Goal: Transaction & Acquisition: Download file/media

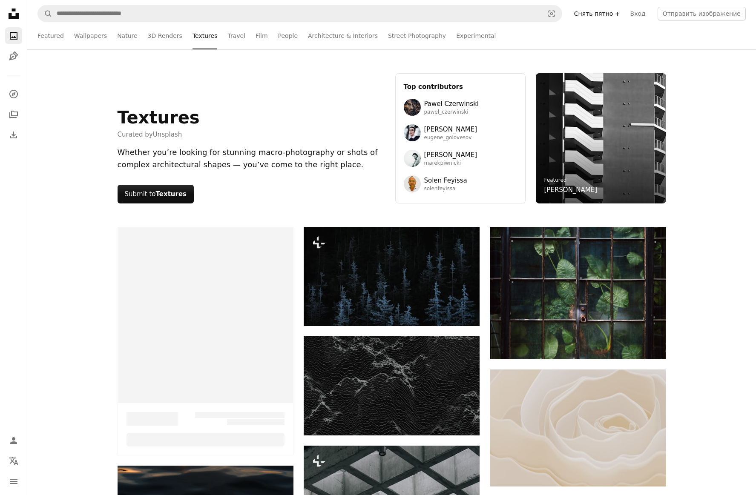
scroll to position [979, 0]
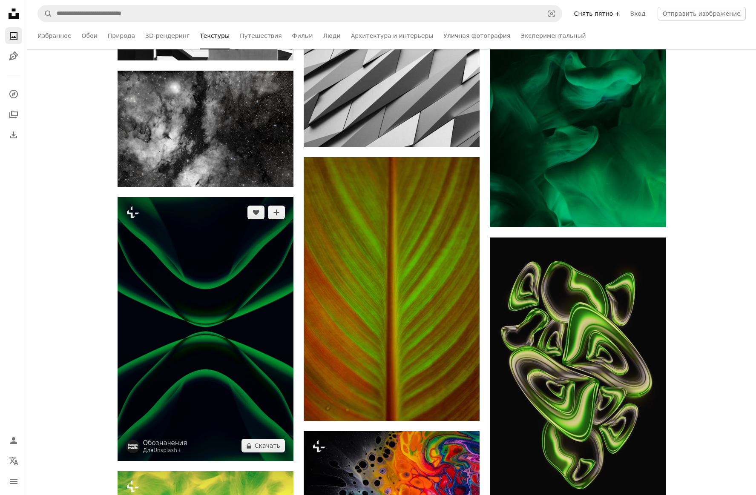
click at [274, 407] on img at bounding box center [205, 329] width 176 height 264
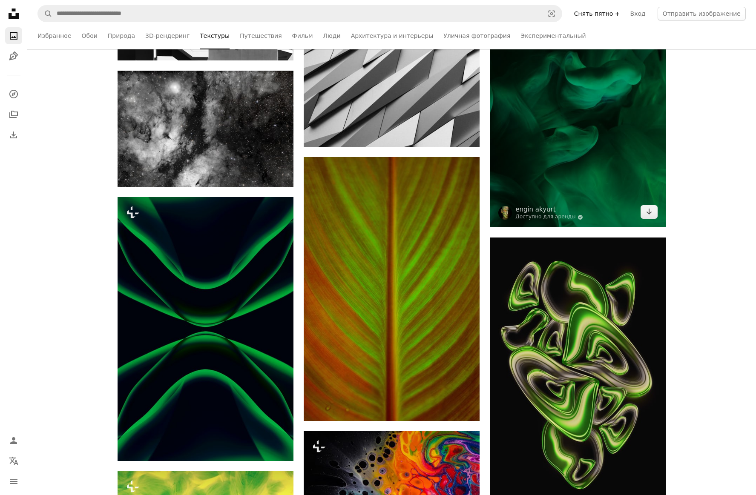
scroll to position [851, 0]
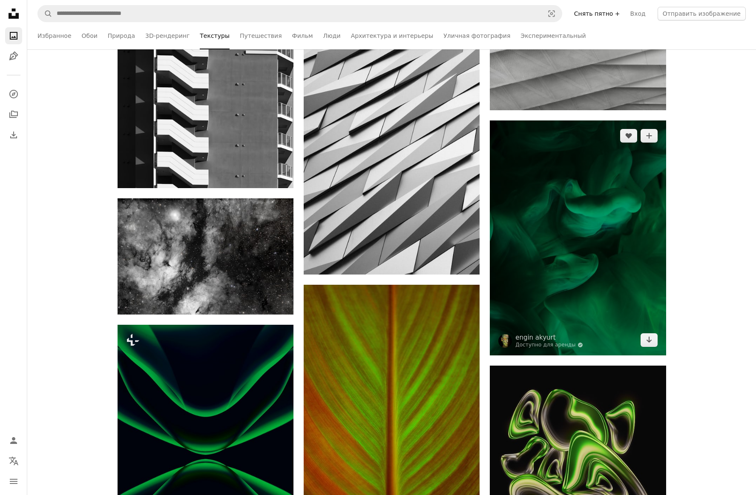
click at [568, 206] on img at bounding box center [578, 237] width 176 height 235
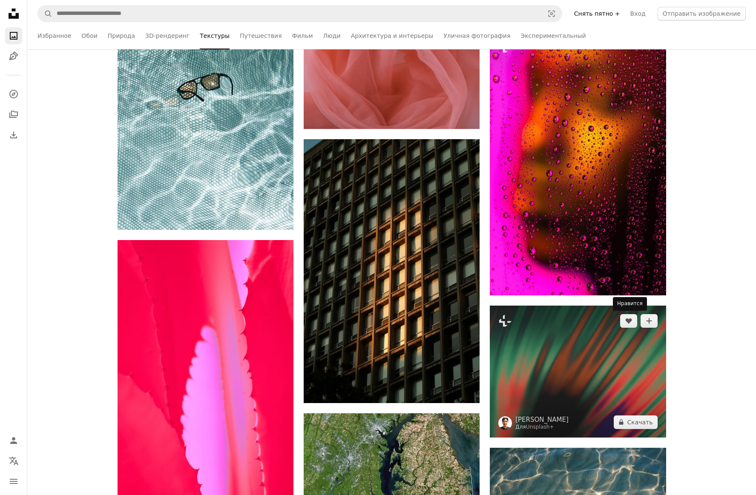
scroll to position [3576, 0]
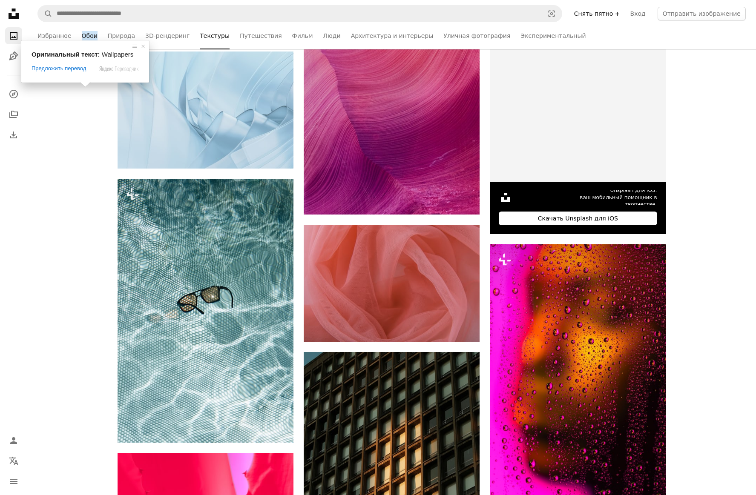
click at [86, 37] on ya-tr-span "Обои" at bounding box center [90, 35] width 16 height 9
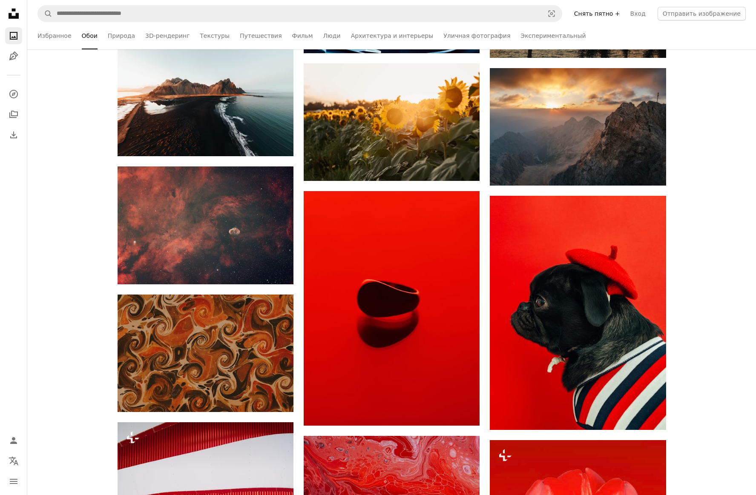
scroll to position [1660, 0]
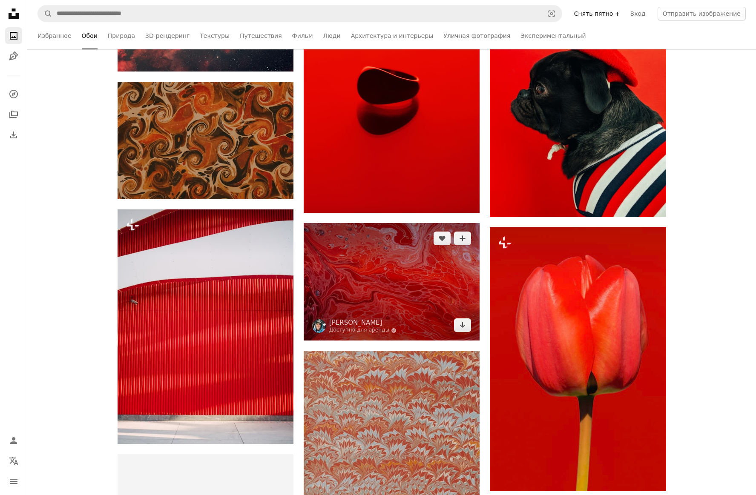
click at [394, 289] on img at bounding box center [392, 281] width 176 height 117
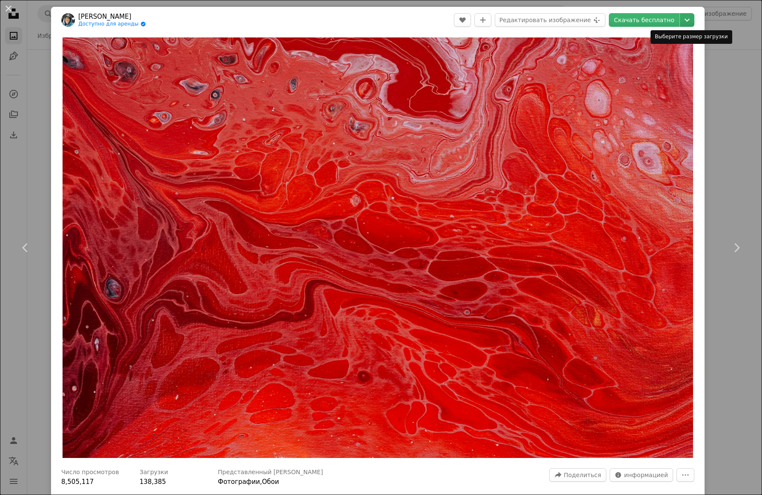
click at [686, 19] on icon "Chevron down" at bounding box center [688, 20] width 14 height 10
click at [722, 57] on dialog "An X shape Chevron left Chevron right [PERSON_NAME] Доступно для аренды A check…" at bounding box center [381, 247] width 762 height 495
click at [9, 7] on button "An X shape" at bounding box center [8, 8] width 10 height 10
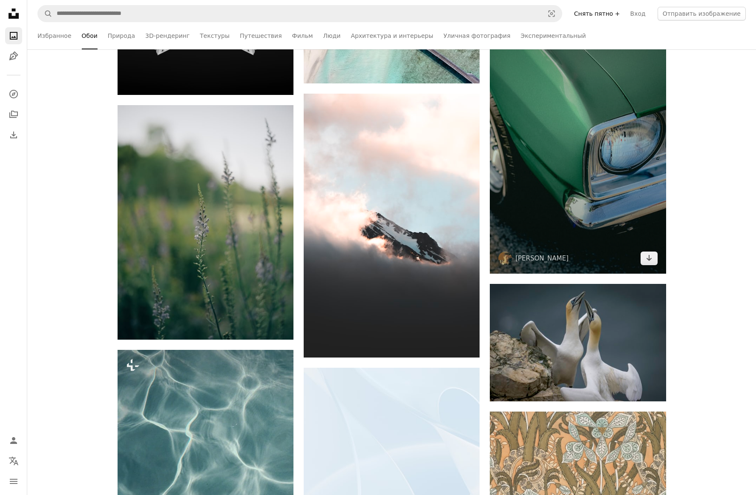
scroll to position [16602, 0]
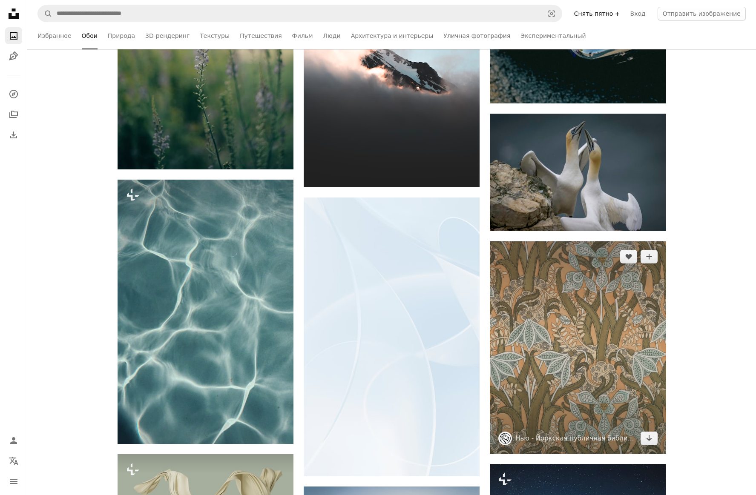
click at [583, 319] on img at bounding box center [578, 347] width 176 height 212
click at [583, 318] on img at bounding box center [578, 347] width 176 height 212
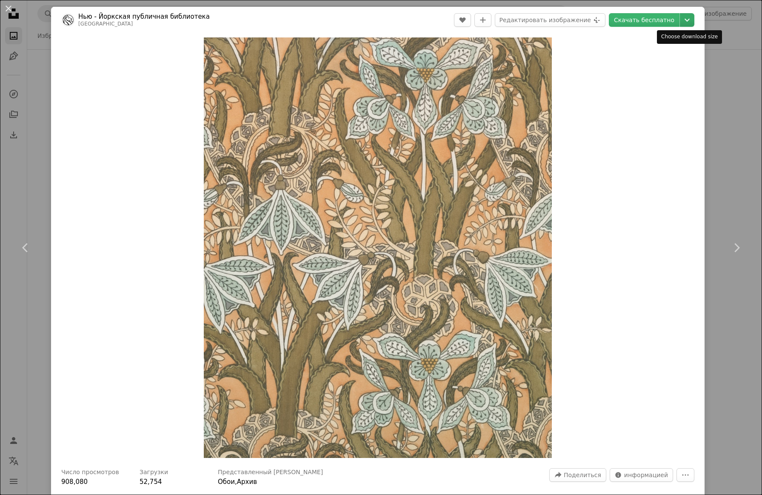
click at [687, 21] on icon "Выберите размер загрузки" at bounding box center [687, 20] width 5 height 3
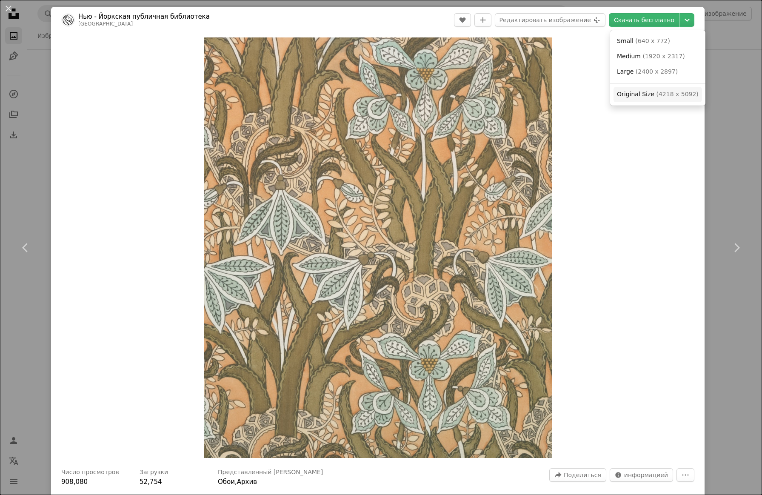
click at [661, 95] on span "( 4218 x 5092 )" at bounding box center [677, 94] width 42 height 7
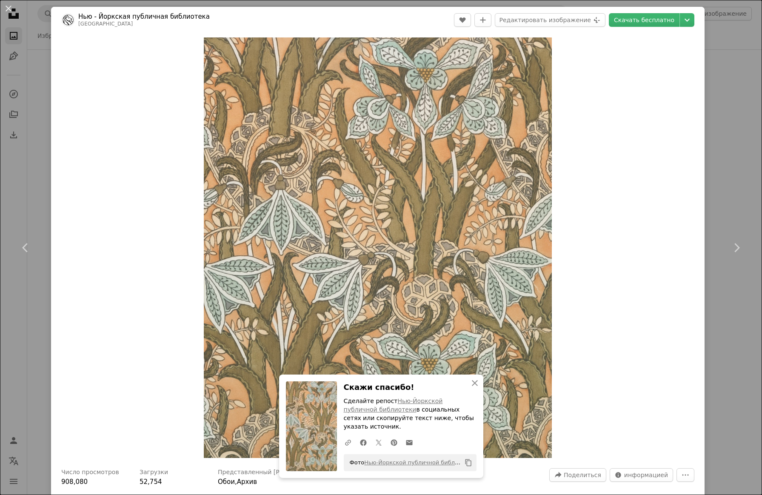
click at [591, 444] on div "Zoom in" at bounding box center [378, 247] width 654 height 429
click at [468, 461] on icon "Копировать в буфер обмена" at bounding box center [468, 462] width 6 height 7
click at [686, 475] on icon "More Actions" at bounding box center [686, 475] width 8 height 8
click at [664, 396] on dialog "An X shape Chevron left Chevron right An X shape Закрыть Скажи спасибо! Сделайт…" at bounding box center [381, 247] width 762 height 495
click at [475, 382] on icon "button" at bounding box center [475, 383] width 6 height 6
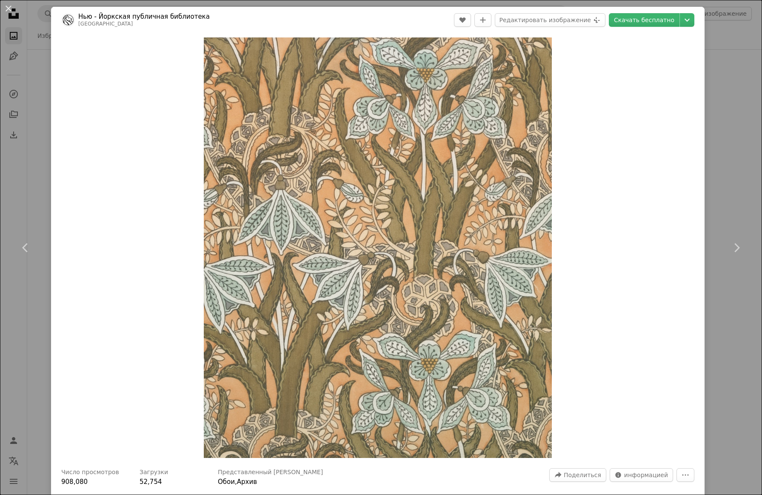
click at [625, 390] on div "Zoom in" at bounding box center [378, 247] width 654 height 429
drag, startPoint x: 8, startPoint y: 7, endPoint x: 563, endPoint y: 165, distance: 576.7
click at [8, 7] on button "An X shape" at bounding box center [8, 8] width 10 height 10
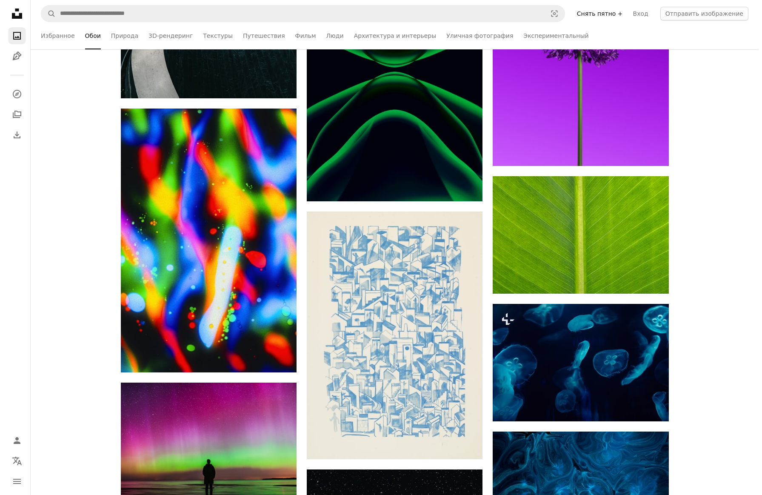
scroll to position [25116, 0]
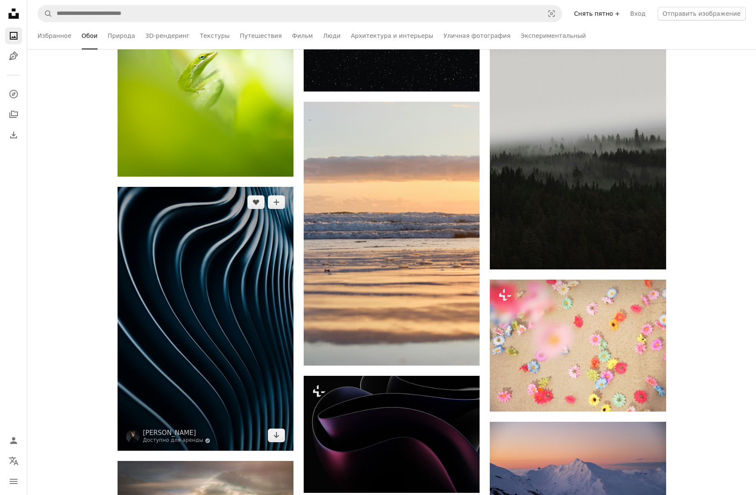
click at [228, 230] on img at bounding box center [205, 319] width 176 height 264
click at [252, 249] on img at bounding box center [205, 319] width 176 height 264
click at [274, 435] on icon "Arrow pointing down" at bounding box center [276, 435] width 7 height 10
click at [212, 401] on img at bounding box center [205, 319] width 176 height 264
click at [169, 272] on img at bounding box center [205, 319] width 176 height 264
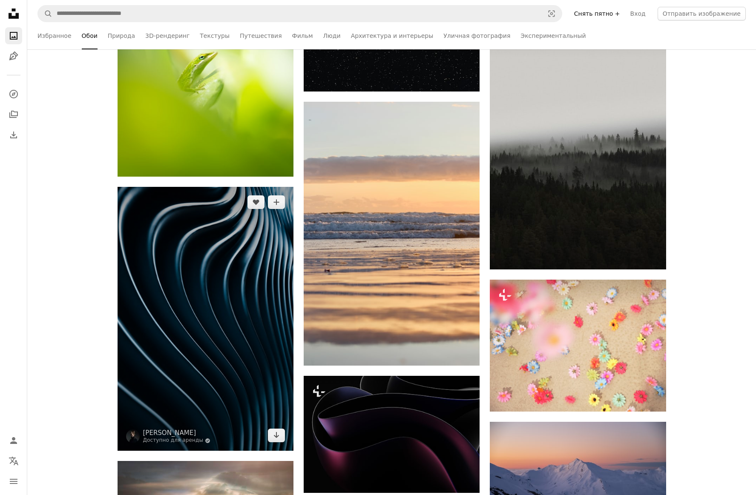
click at [212, 252] on img at bounding box center [205, 319] width 176 height 264
click at [221, 427] on img at bounding box center [205, 319] width 176 height 264
click at [167, 201] on img at bounding box center [205, 319] width 176 height 264
click at [156, 206] on img at bounding box center [205, 319] width 176 height 264
click at [276, 201] on icon "Добавить в коллекцию" at bounding box center [276, 202] width 6 height 6
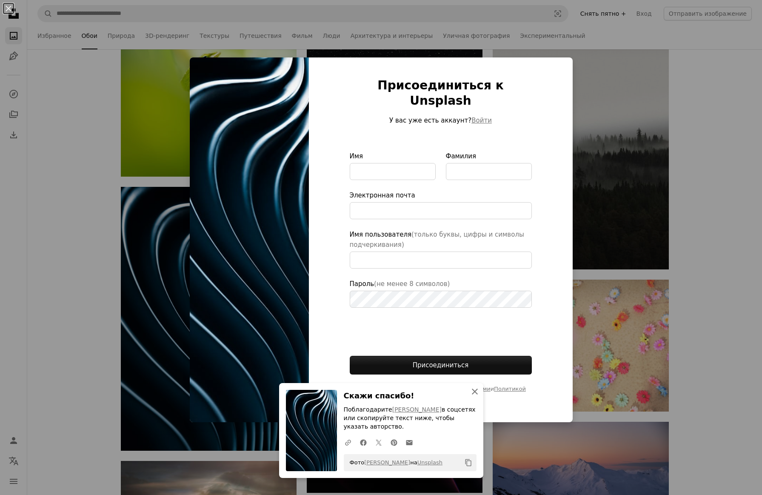
click at [475, 394] on icon "An X shape" at bounding box center [475, 392] width 10 height 10
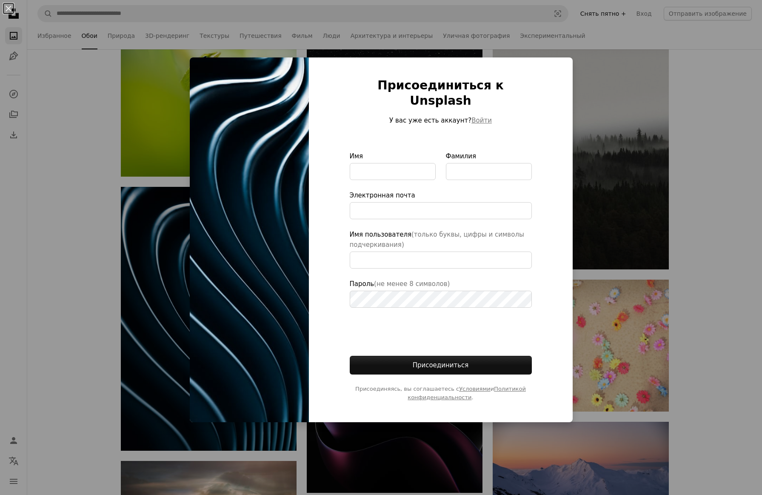
type input "**********"
click at [8, 8] on button "An X shape" at bounding box center [8, 8] width 10 height 10
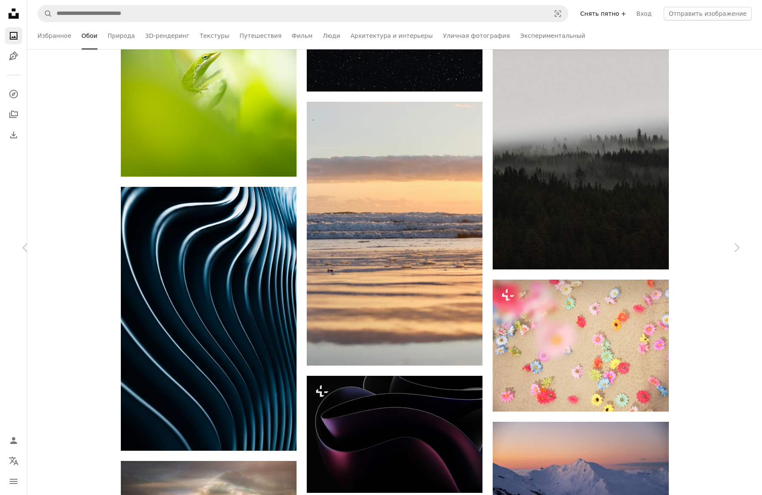
drag, startPoint x: 8, startPoint y: 8, endPoint x: 276, endPoint y: 272, distance: 376.6
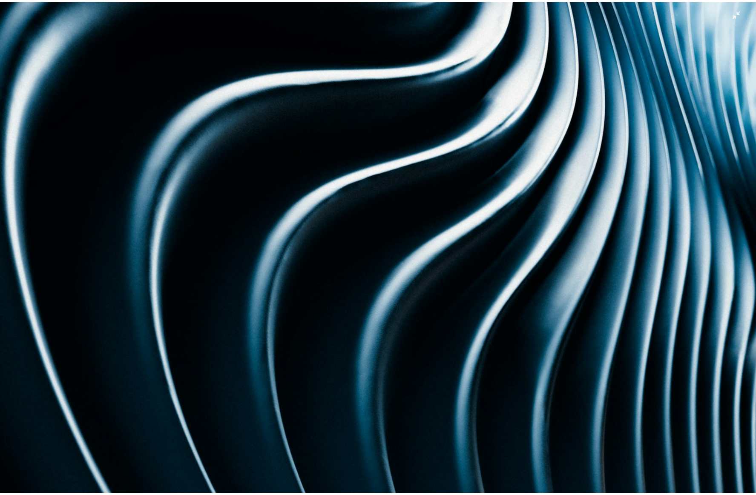
scroll to position [321, 0]
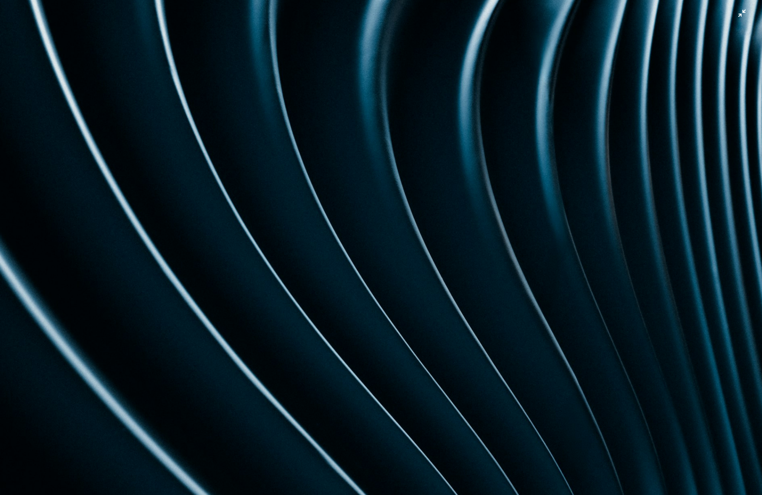
click at [740, 14] on img "Уменьшите масштаб этого изображения" at bounding box center [381, 252] width 763 height 1147
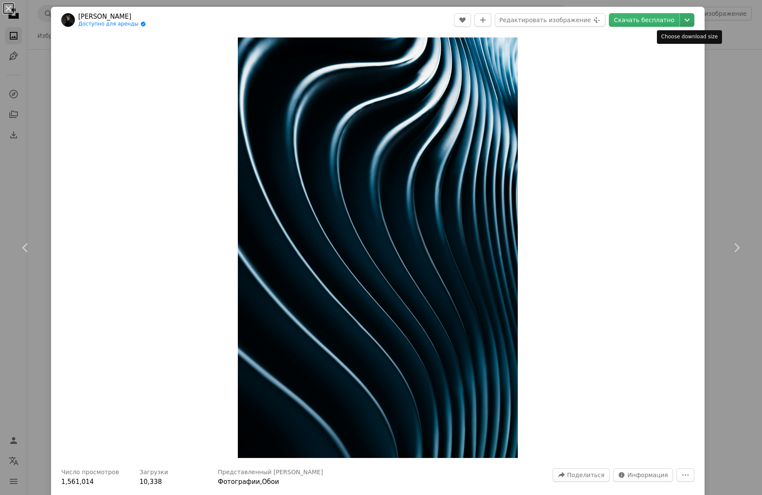
click at [687, 20] on icon "Chevron down" at bounding box center [688, 20] width 14 height 10
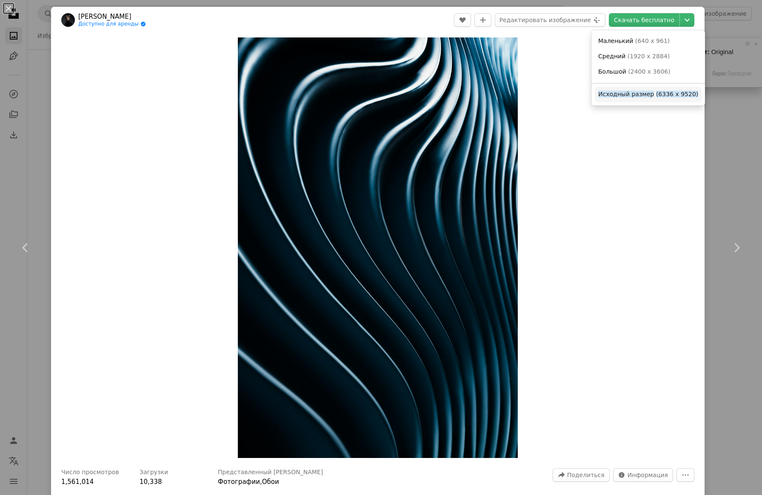
click at [644, 97] on ya-tr-span "Исходный размер" at bounding box center [627, 94] width 56 height 7
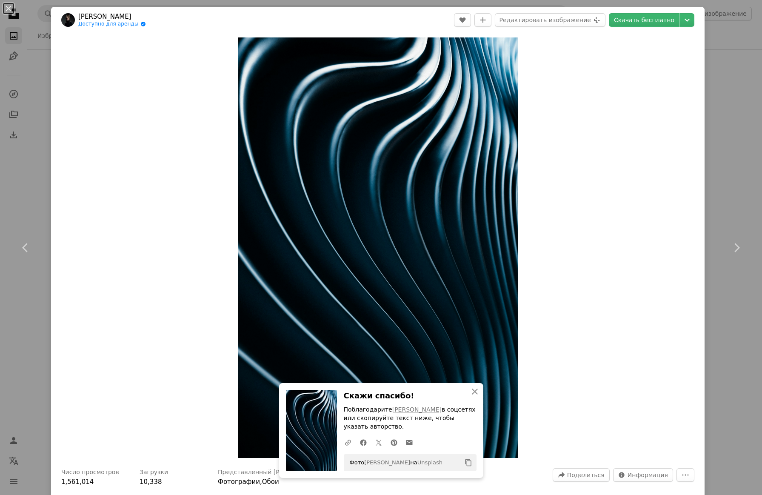
click at [470, 463] on icon "Copy content" at bounding box center [469, 463] width 8 height 8
click at [473, 391] on icon "An X shape" at bounding box center [475, 392] width 10 height 10
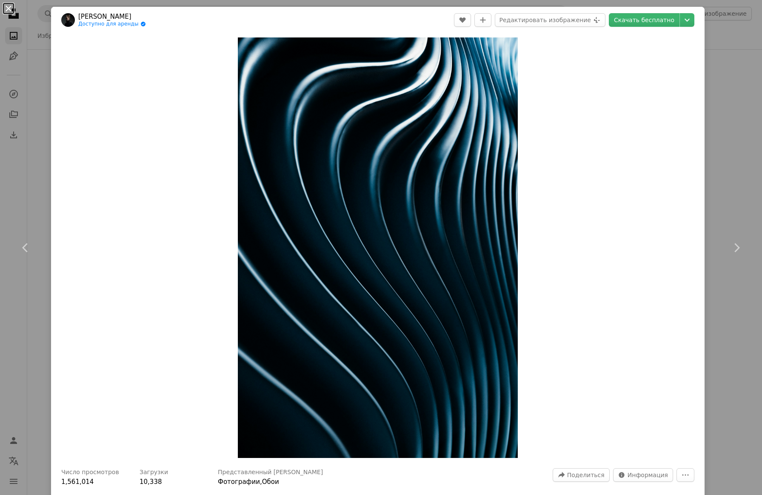
click at [6, 7] on button "An X shape" at bounding box center [8, 8] width 10 height 10
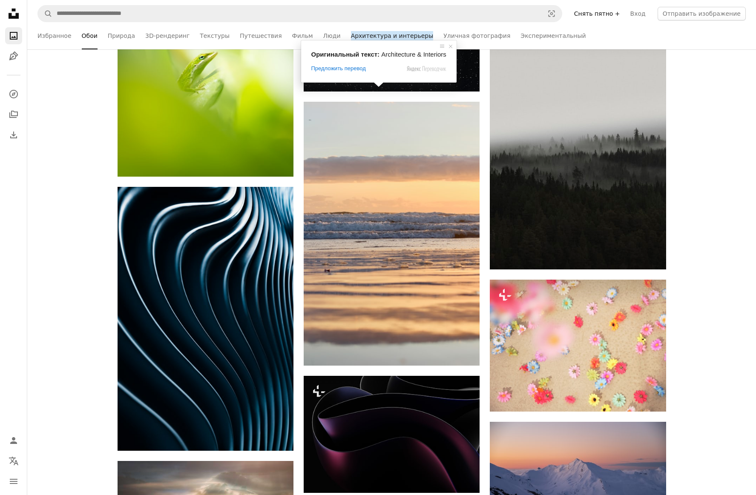
click at [371, 35] on ya-tr-span "Архитектура и интерьеры" at bounding box center [392, 35] width 83 height 9
